Goal: Find specific page/section: Find specific page/section

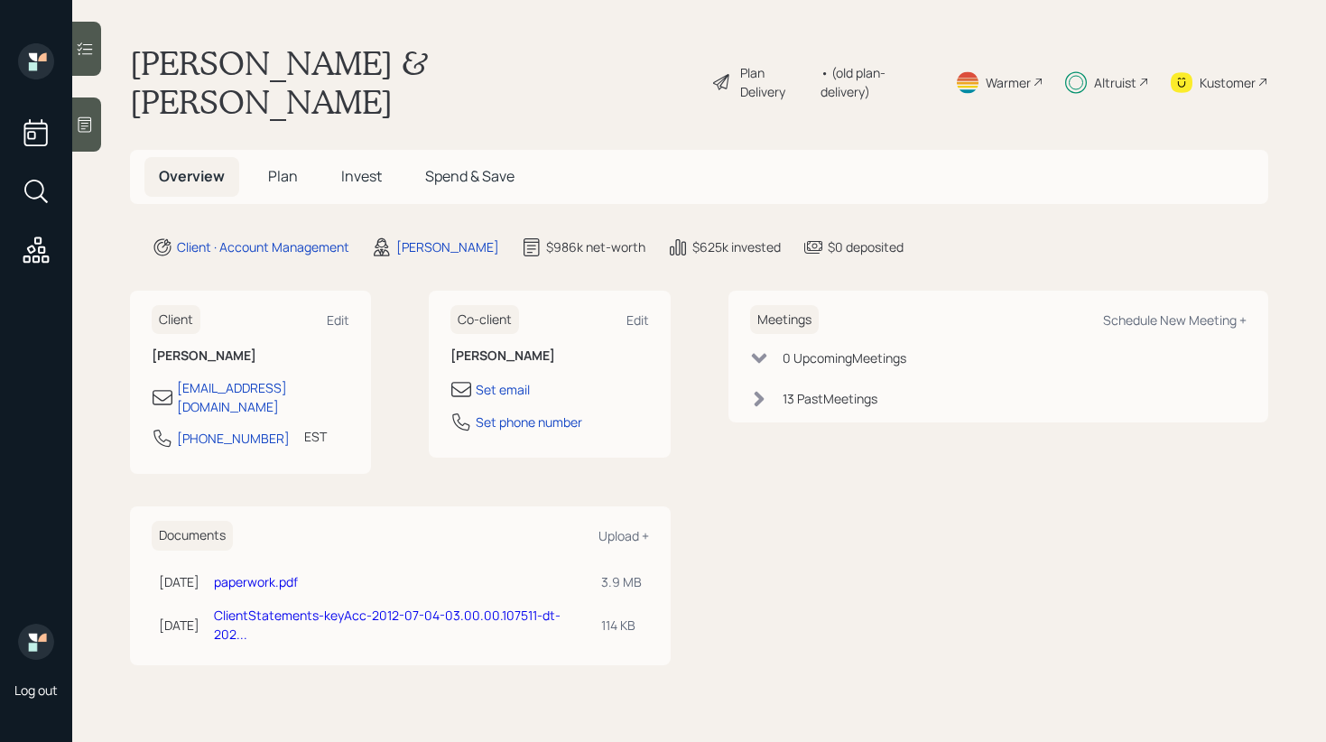
click at [365, 166] on span "Invest" at bounding box center [361, 176] width 41 height 20
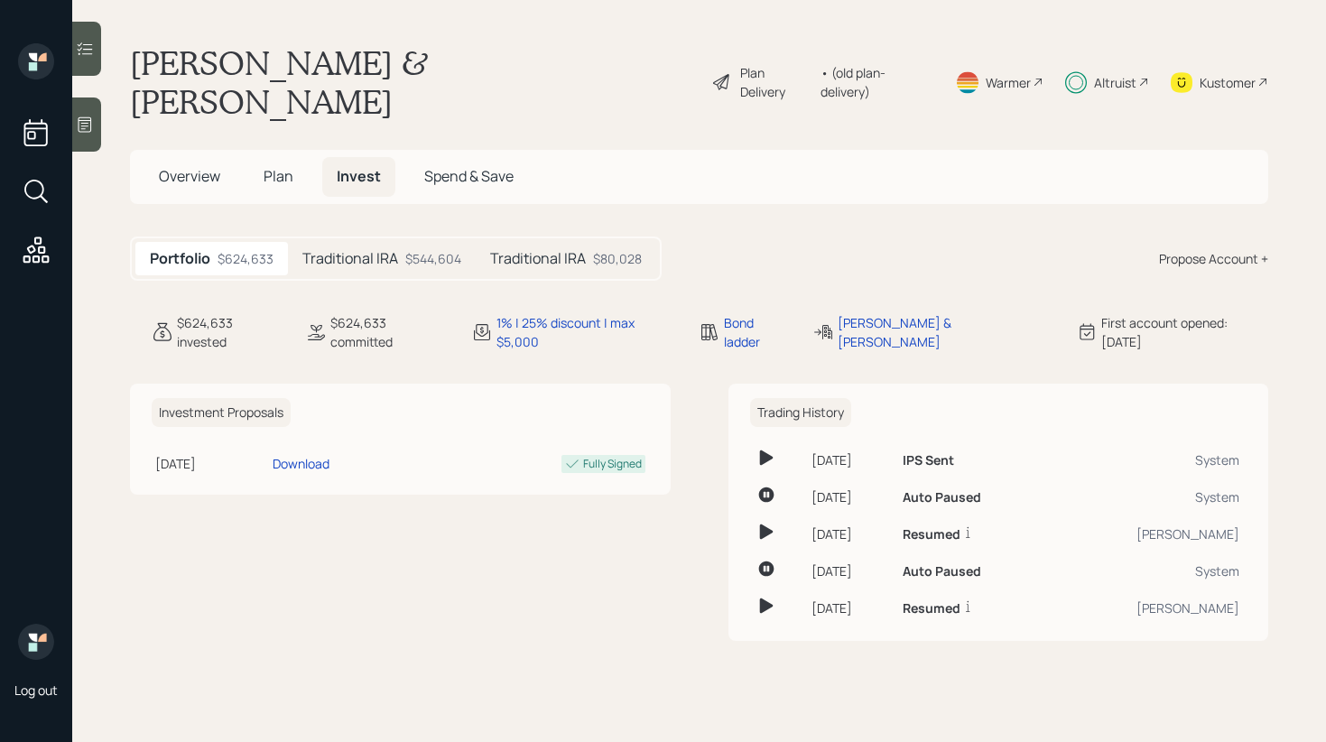
click at [92, 65] on div at bounding box center [86, 49] width 29 height 54
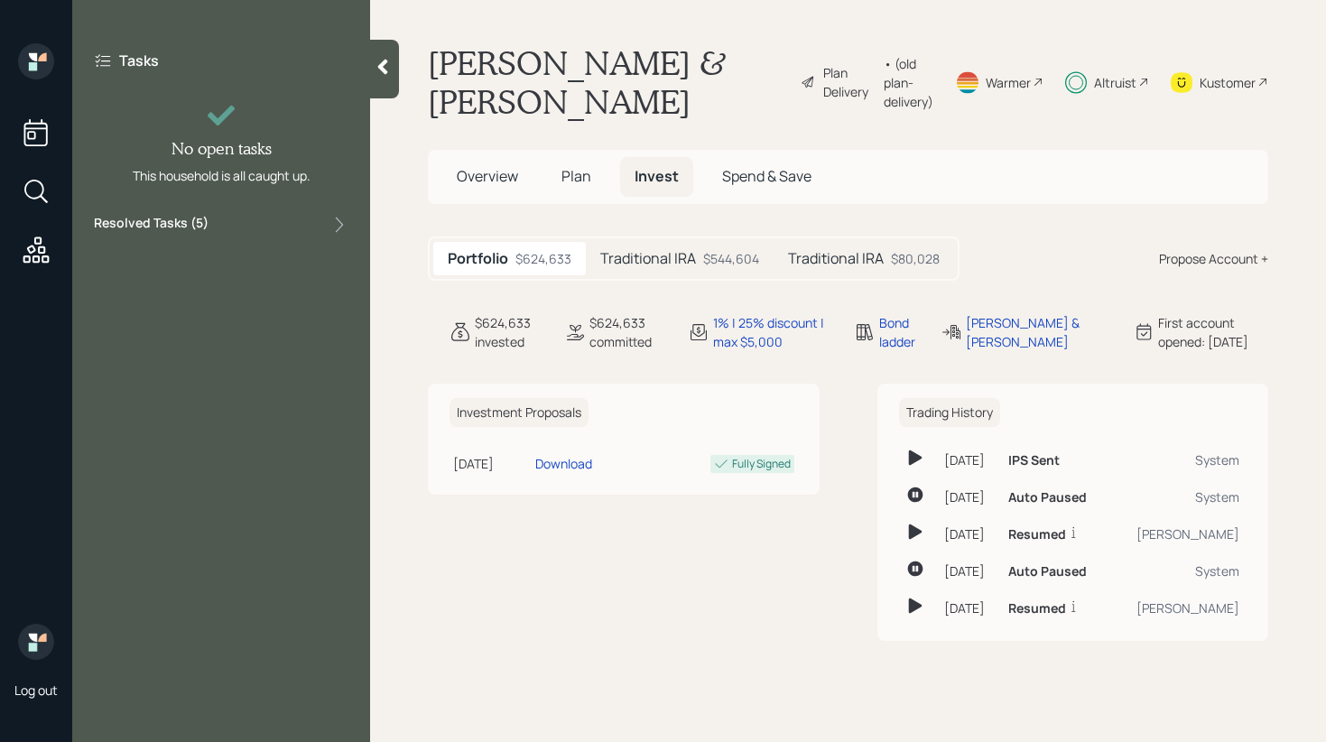
click at [318, 221] on div "Resolved Tasks ( 5 )" at bounding box center [221, 225] width 255 height 22
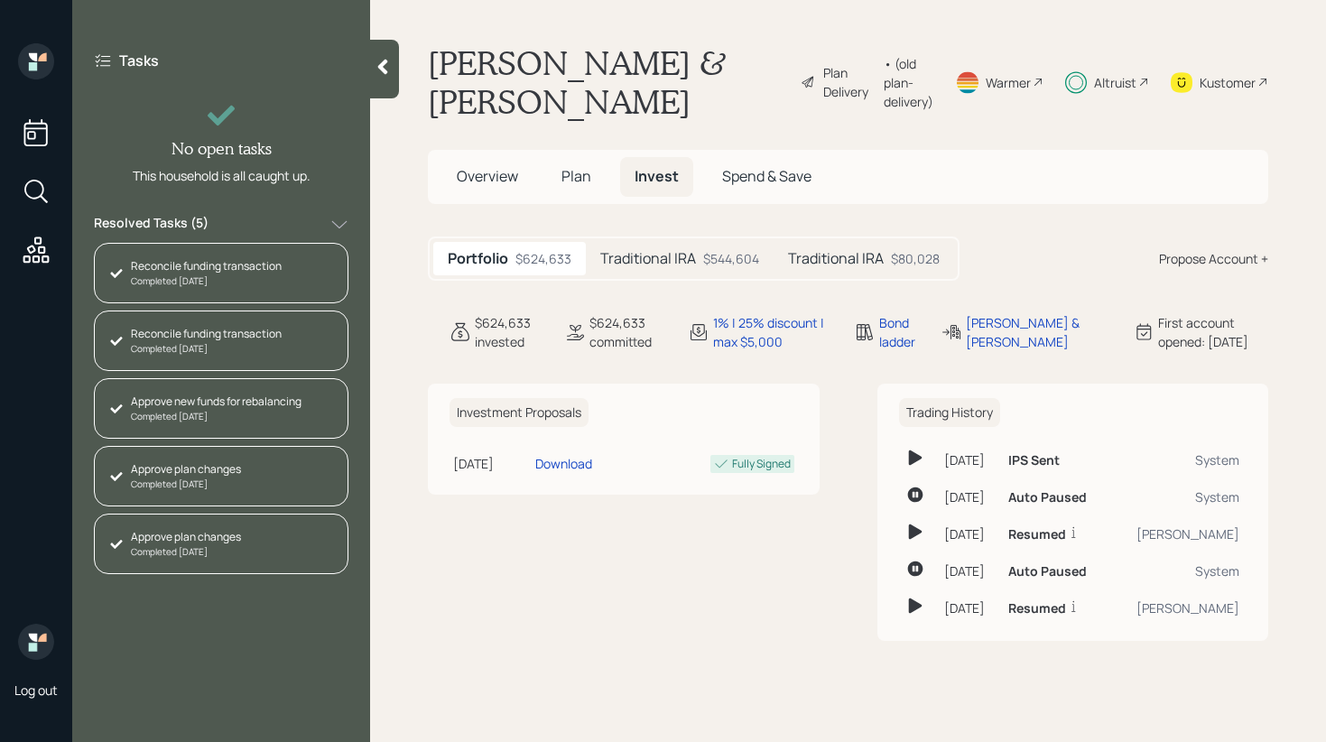
click at [318, 221] on div "Resolved Tasks ( 5 )" at bounding box center [221, 225] width 255 height 22
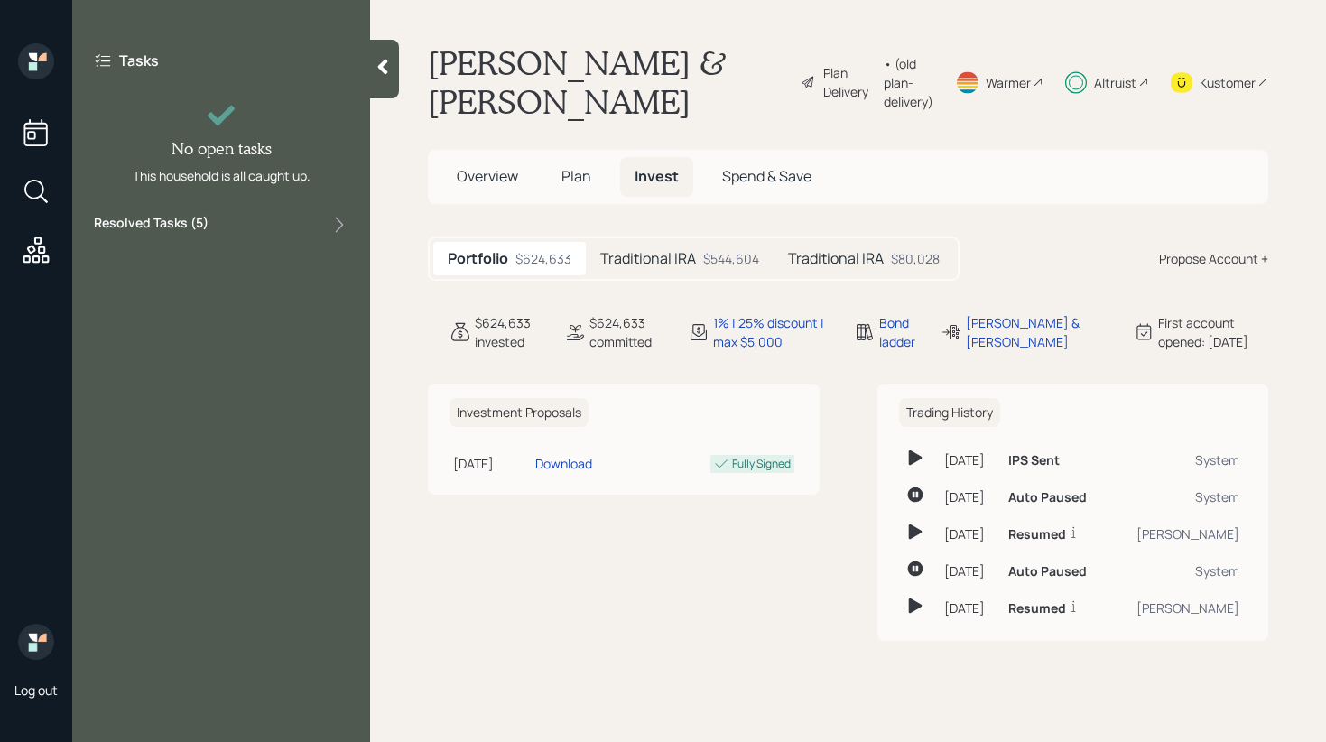
click at [336, 228] on icon at bounding box center [339, 225] width 18 height 18
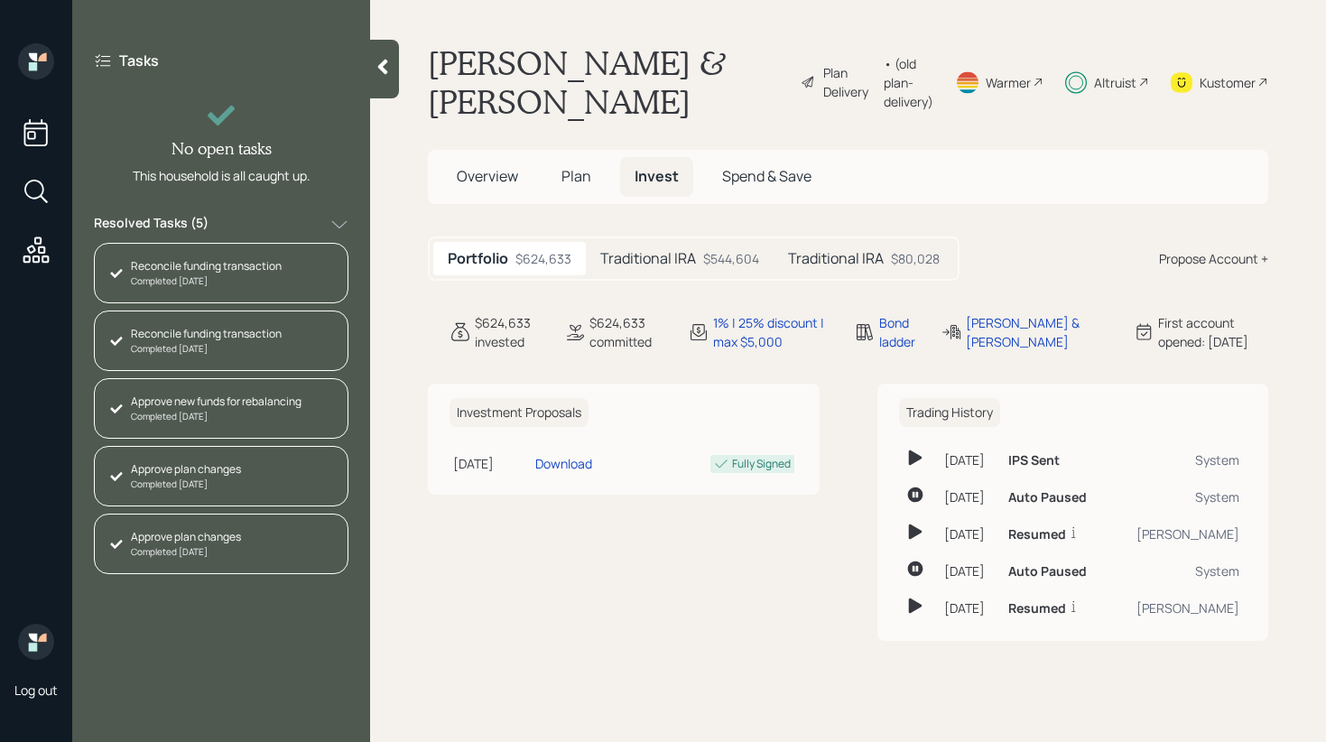
click at [336, 228] on icon at bounding box center [339, 225] width 18 height 18
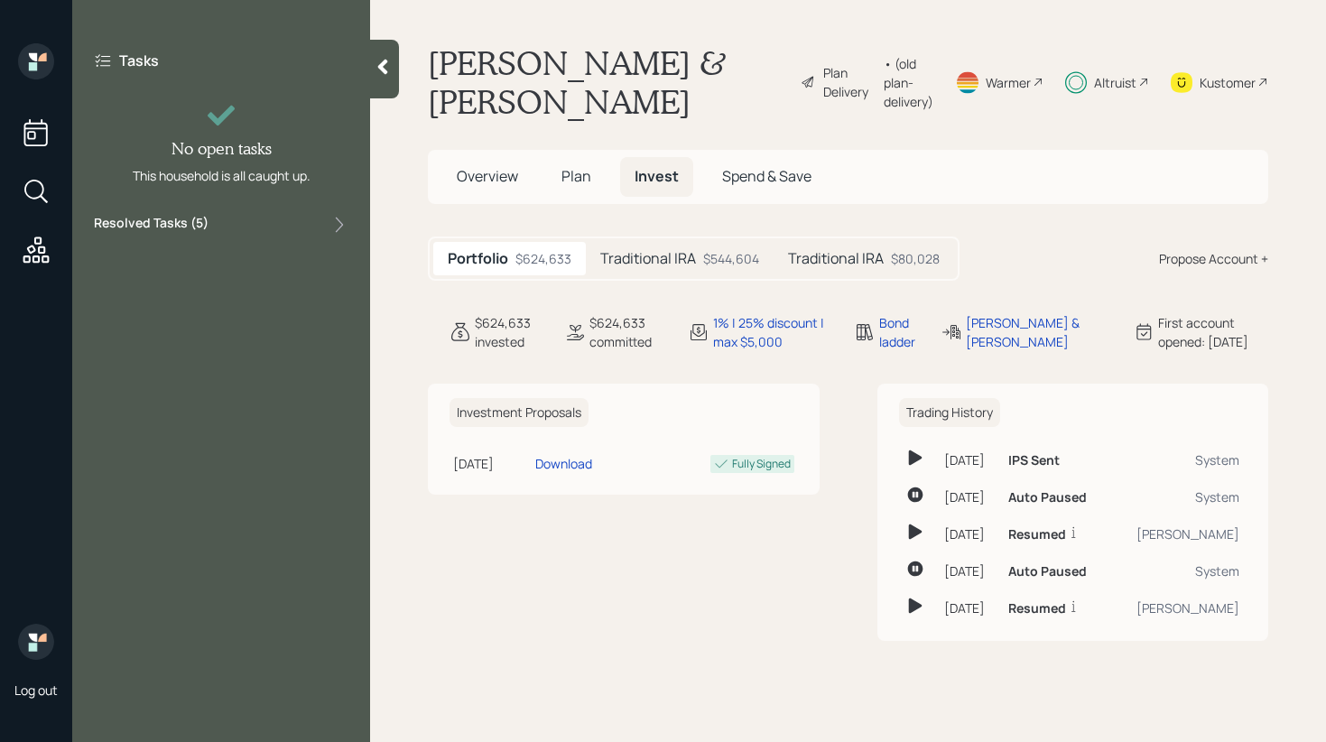
click at [587, 176] on span "Plan" at bounding box center [576, 176] width 30 height 20
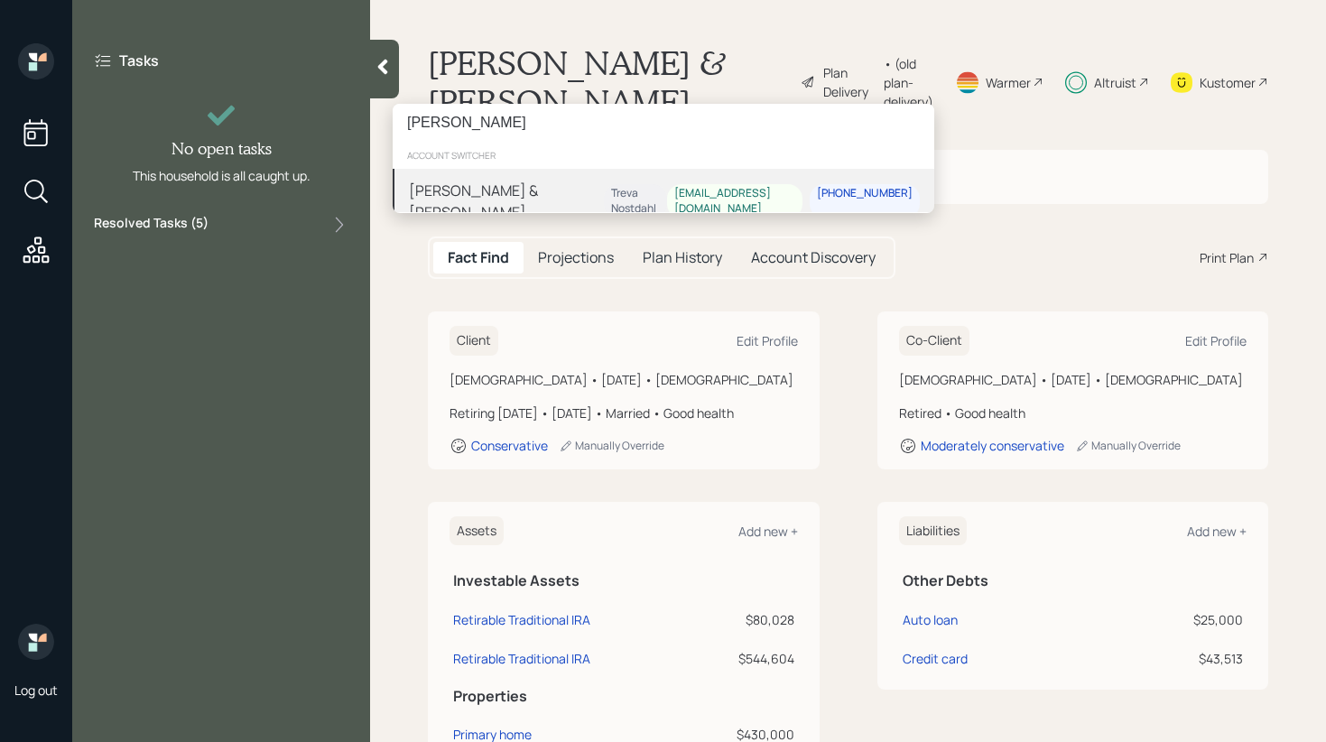
type input "[PERSON_NAME]"
click at [515, 183] on div "[PERSON_NAME] & [PERSON_NAME]" at bounding box center [506, 201] width 195 height 43
